Goal: Task Accomplishment & Management: Use online tool/utility

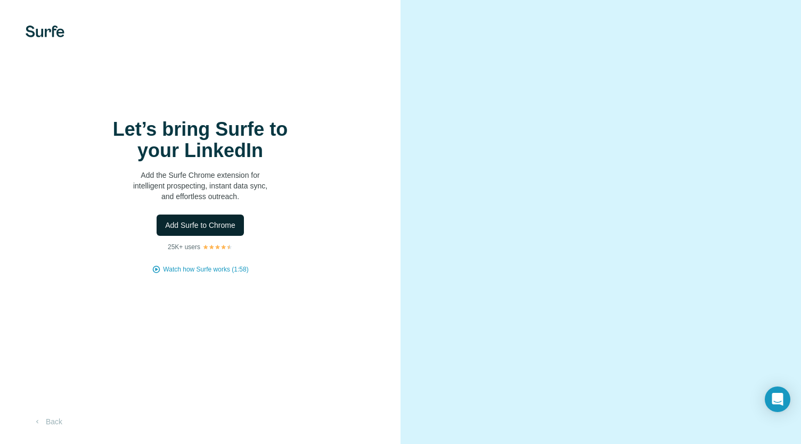
click at [229, 220] on span "Add Surfe to Chrome" at bounding box center [200, 225] width 70 height 11
